Goal: Information Seeking & Learning: Compare options

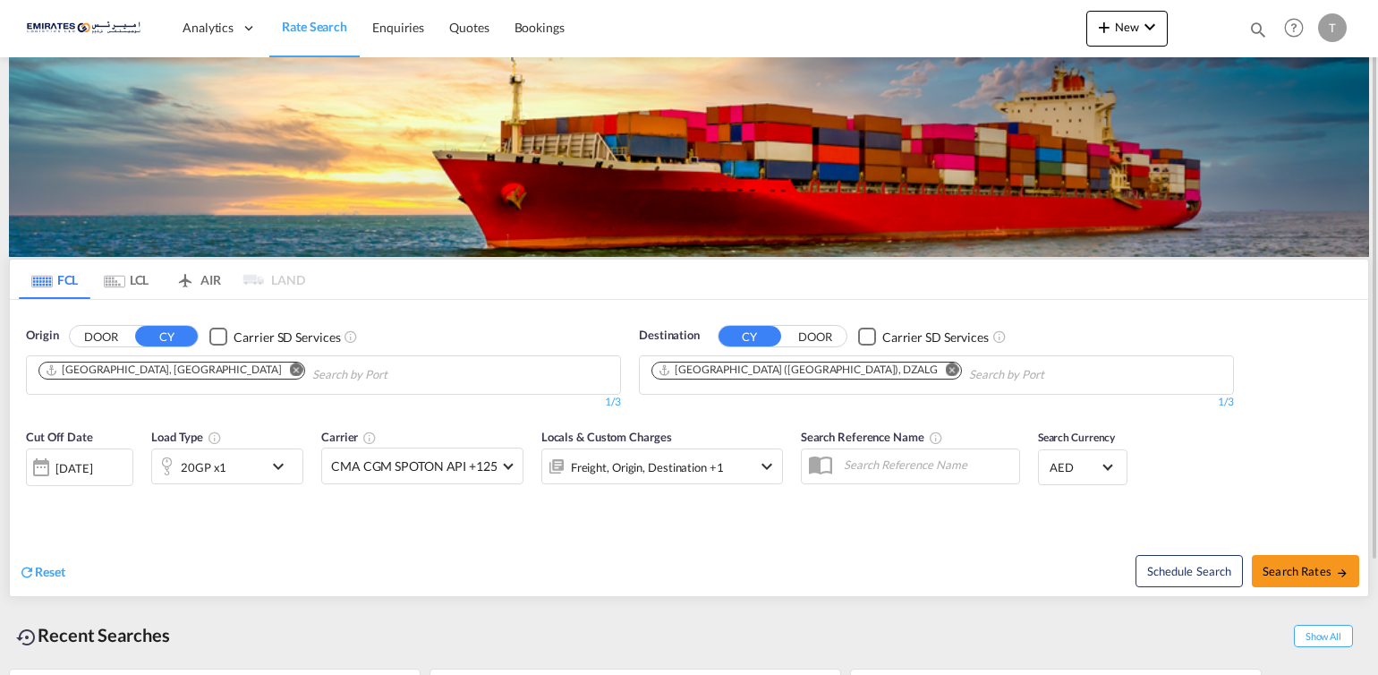
click at [946, 371] on md-icon "Remove" at bounding box center [952, 369] width 13 height 13
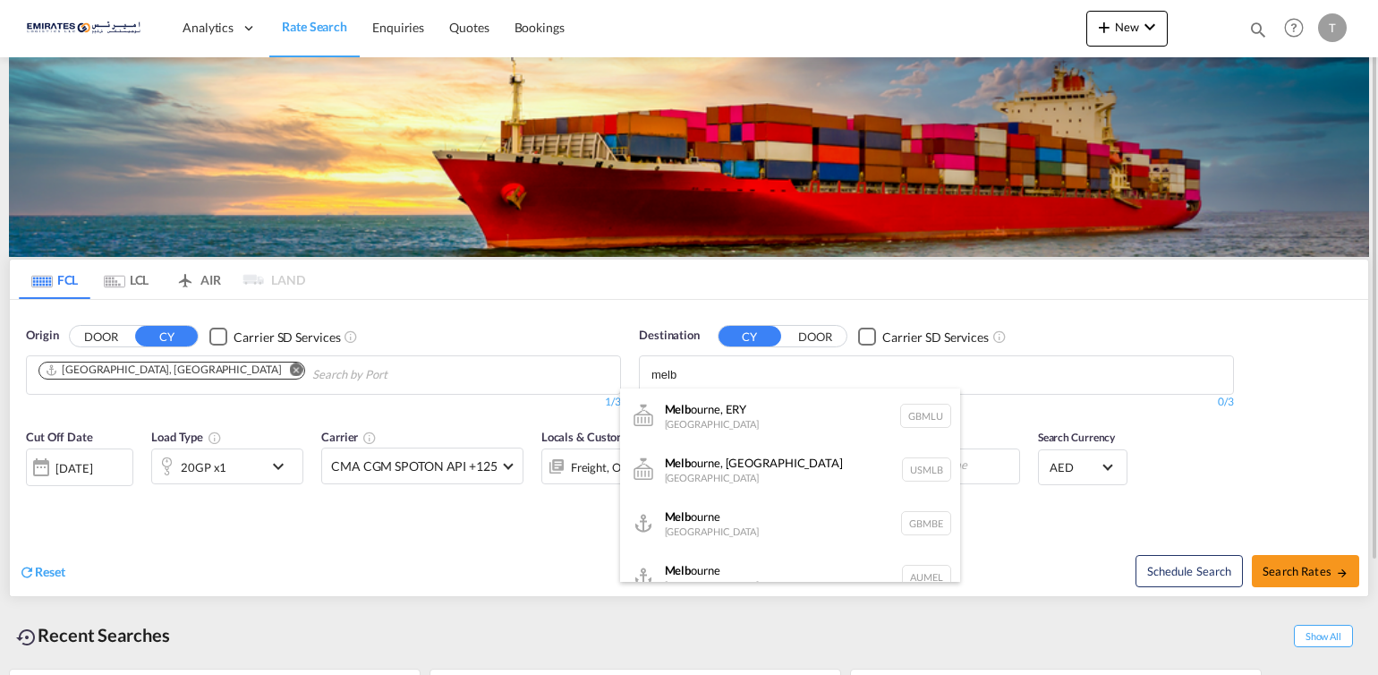
type input "melb"
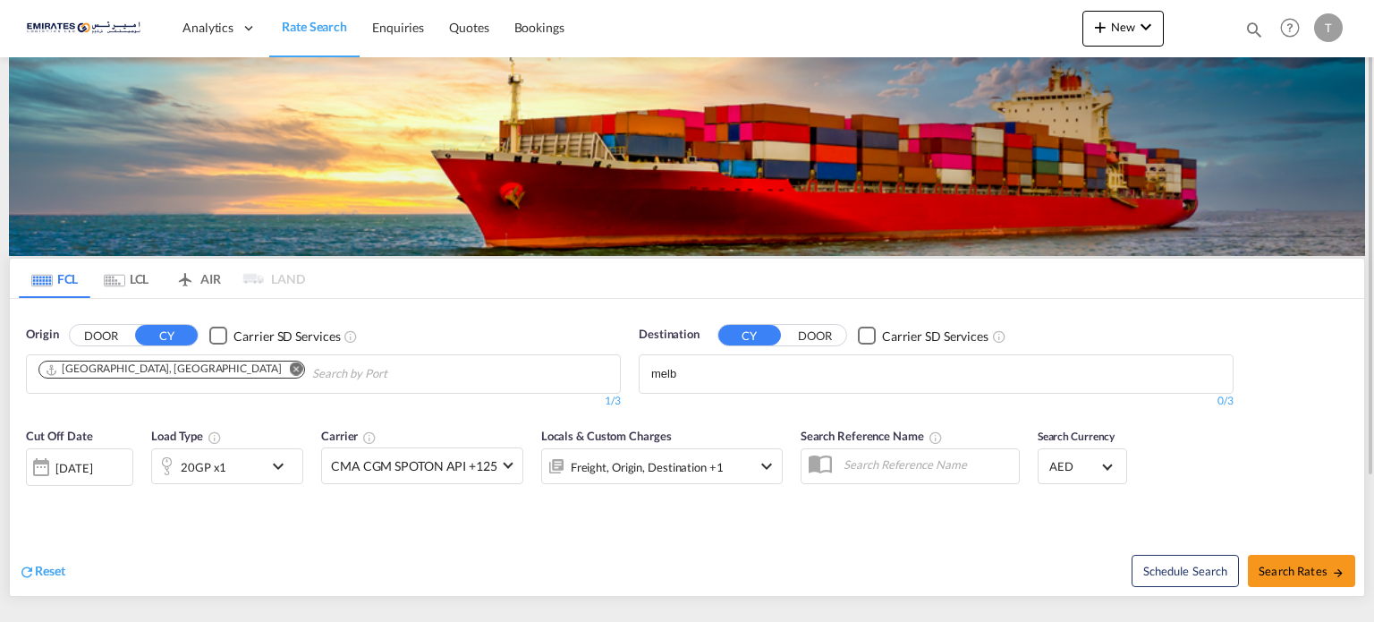
click at [677, 380] on body "Analytics Dashboard Rate Search Enquiries Quotes Bookings" at bounding box center [687, 311] width 1374 height 622
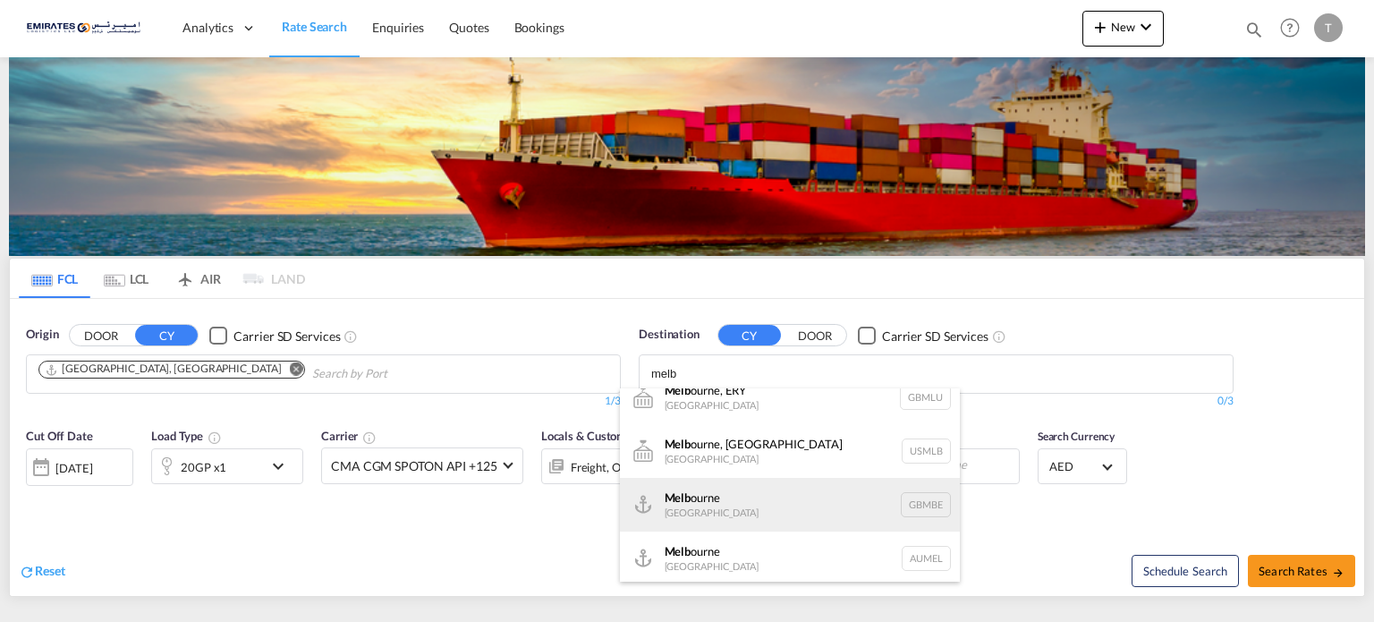
scroll to position [21, 0]
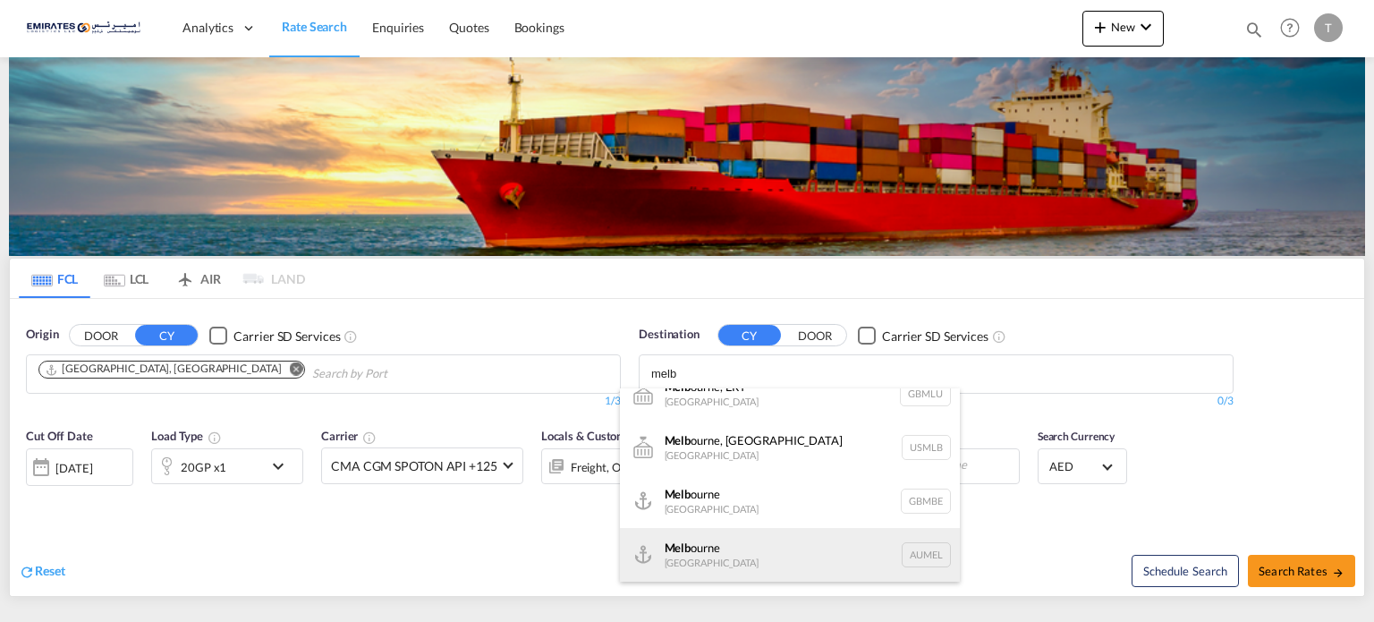
click at [680, 550] on div "Melb ourne [GEOGRAPHIC_DATA] AUMEL" at bounding box center [790, 555] width 340 height 54
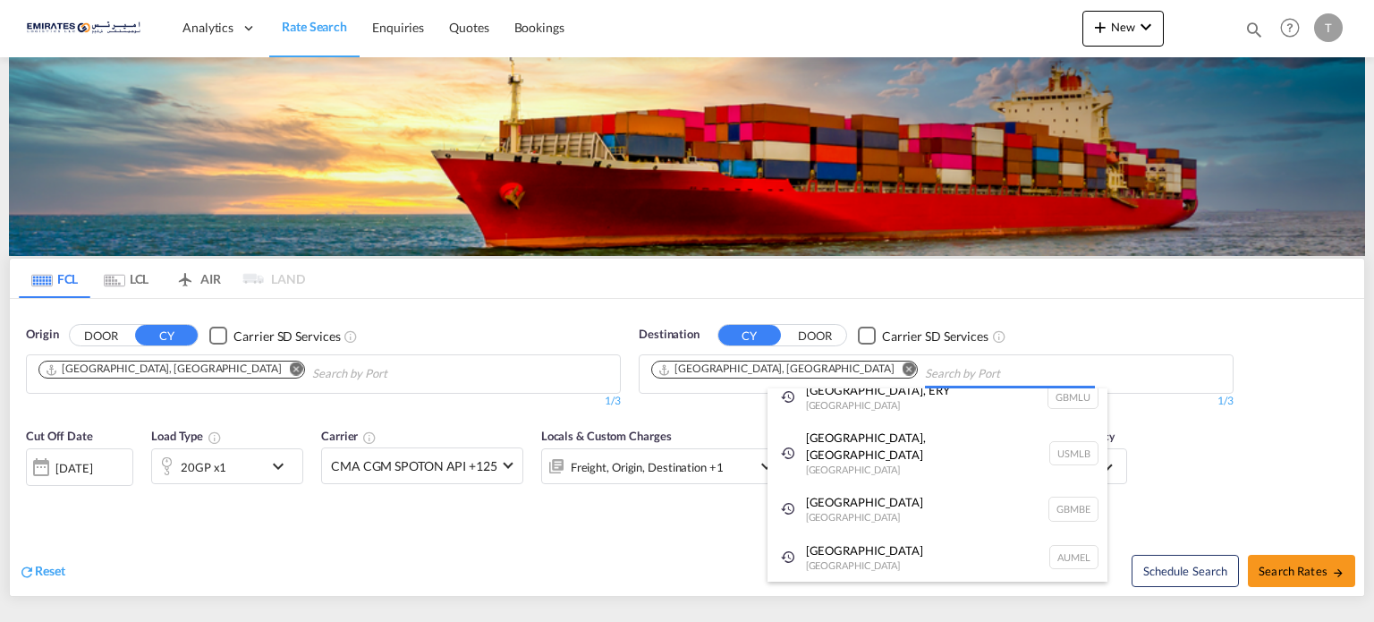
scroll to position [0, 0]
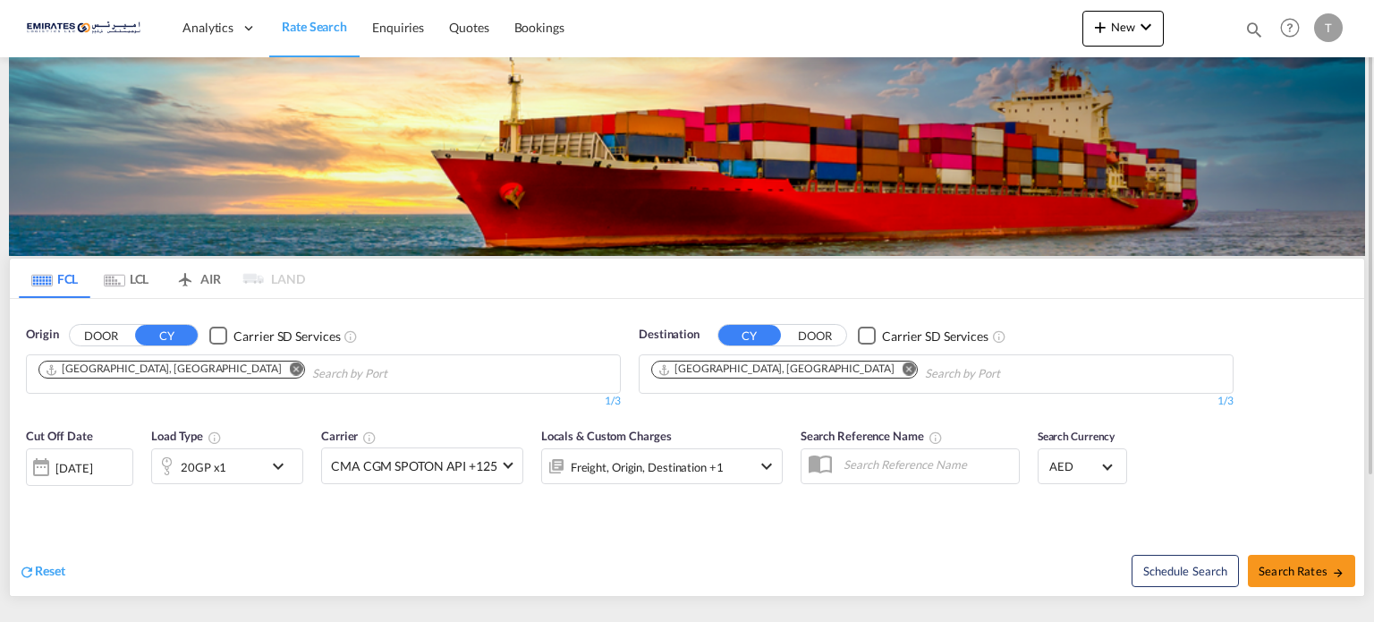
click at [276, 460] on md-icon "icon-chevron-down" at bounding box center [283, 465] width 30 height 21
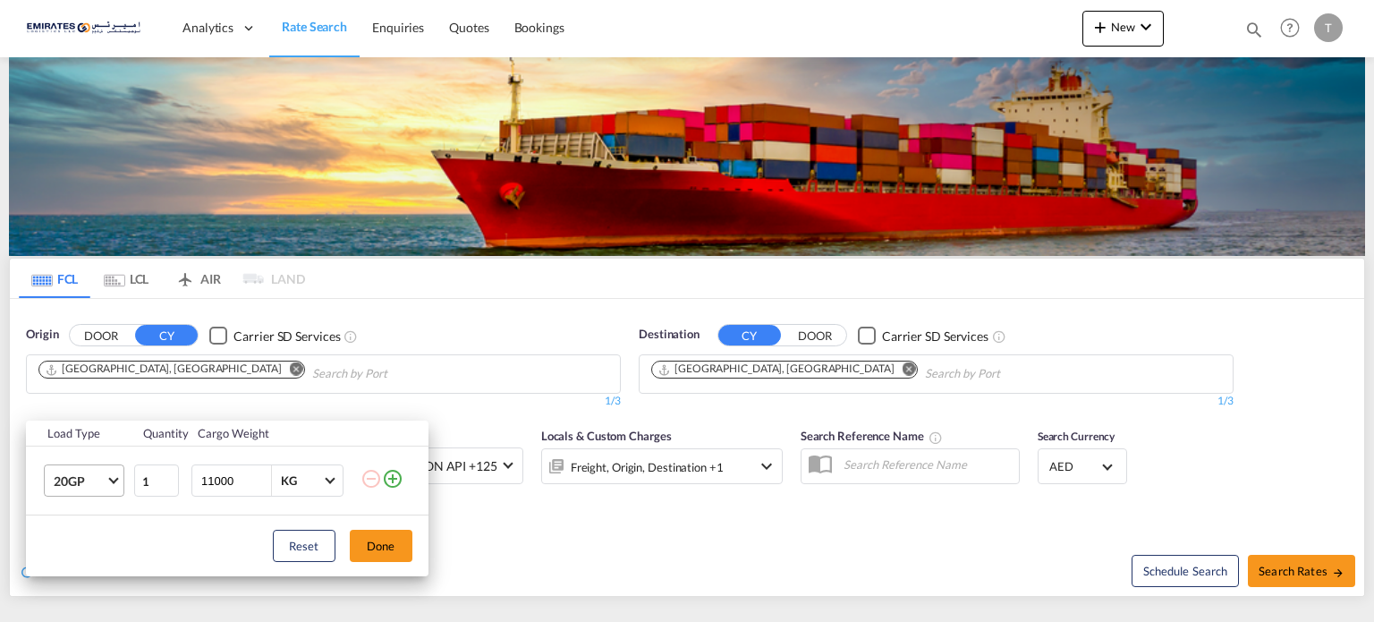
click at [107, 480] on md-select-value "20GP" at bounding box center [88, 480] width 72 height 30
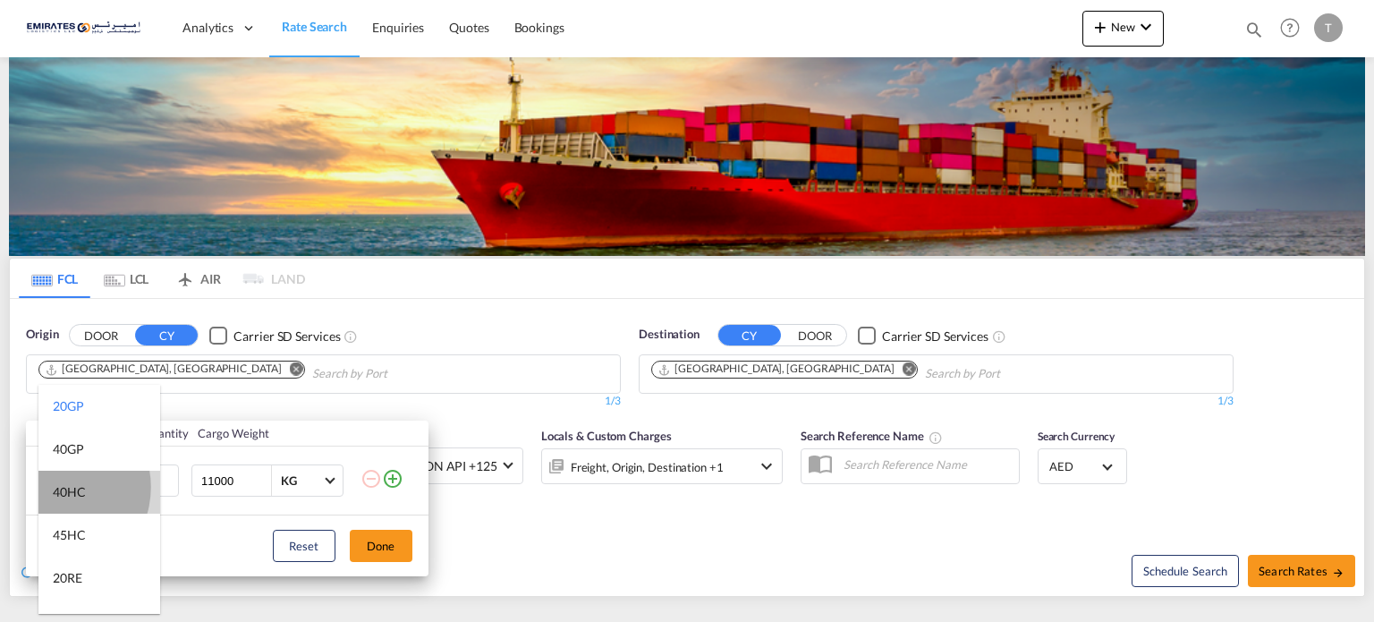
click at [55, 487] on div "40HC" at bounding box center [69, 492] width 33 height 18
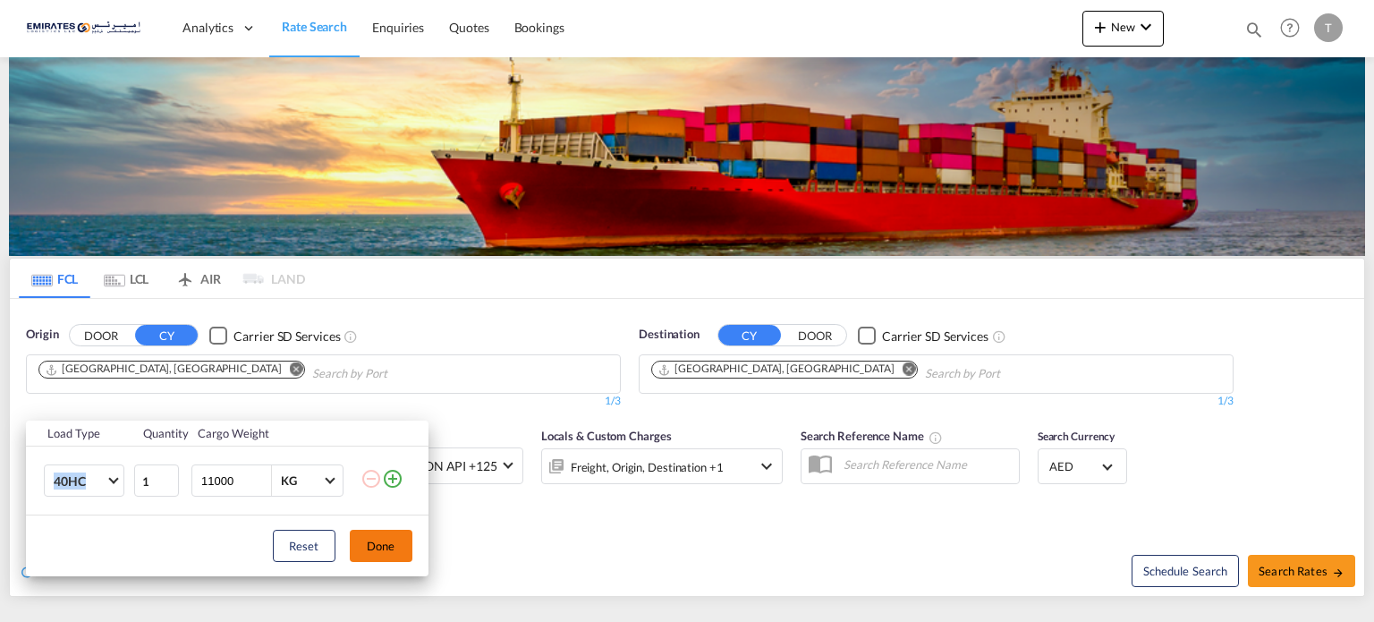
click at [399, 543] on button "Done" at bounding box center [381, 546] width 63 height 32
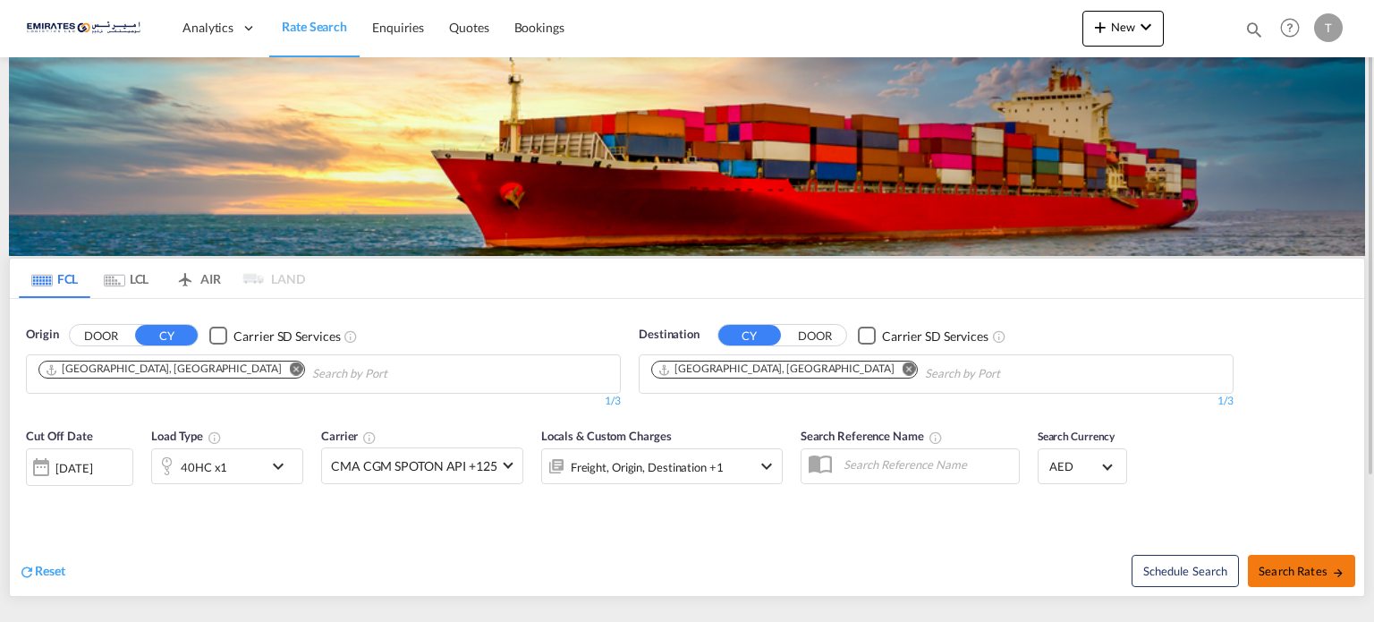
click at [1345, 574] on button "Search Rates" at bounding box center [1301, 571] width 107 height 32
type input "AEJEA to AUMEL / [DATE]"
